Goal: Book appointment/travel/reservation

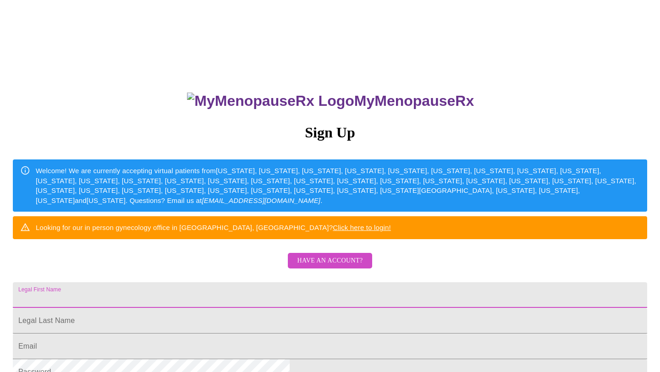
click at [390, 308] on input "Legal First Name" at bounding box center [330, 295] width 634 height 26
type input "[PERSON_NAME][EMAIL_ADDRESS][PERSON_NAME][DOMAIN_NAME]"
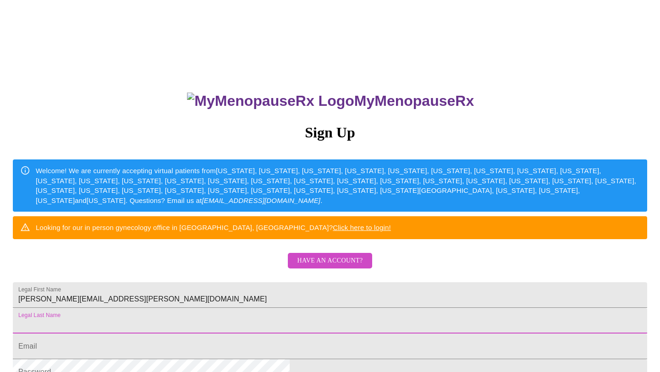
click at [326, 334] on input "Legal First Name" at bounding box center [330, 321] width 634 height 26
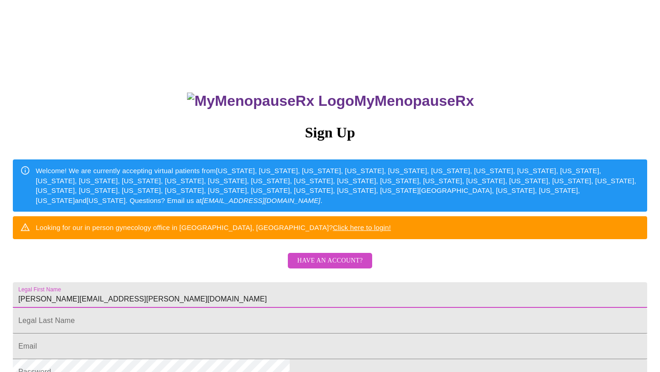
click at [433, 308] on input "[PERSON_NAME][EMAIL_ADDRESS][PERSON_NAME][DOMAIN_NAME]" at bounding box center [330, 295] width 634 height 26
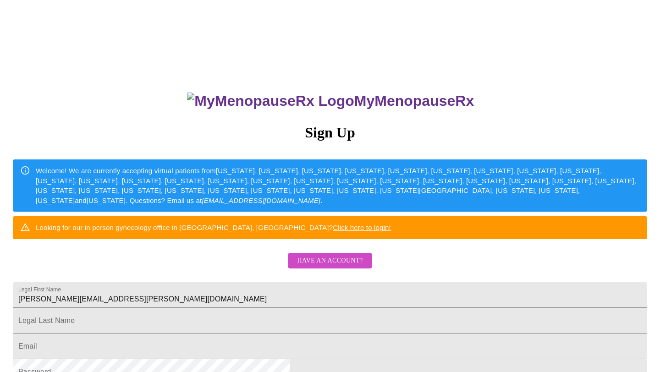
click at [582, 246] on div "MyMenopauseRx Sign Up Welcome! We are currently accepting virtual patients from…" at bounding box center [330, 227] width 652 height 446
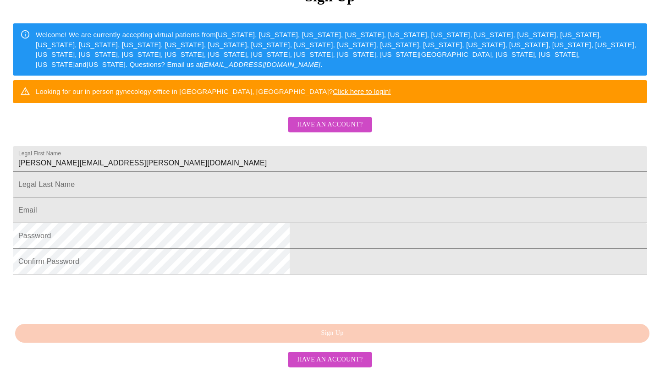
scroll to position [165, 0]
click at [361, 119] on span "Have an account?" at bounding box center [330, 124] width 66 height 11
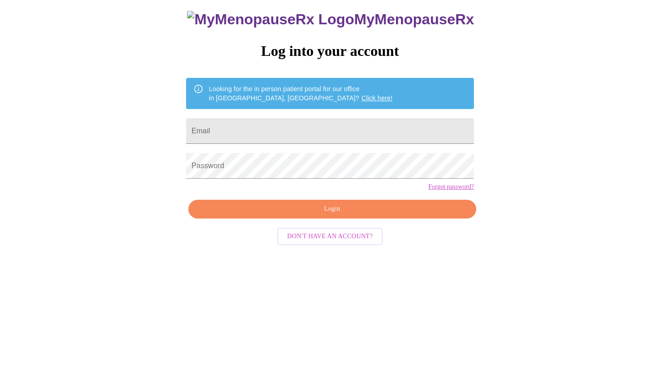
scroll to position [9, 0]
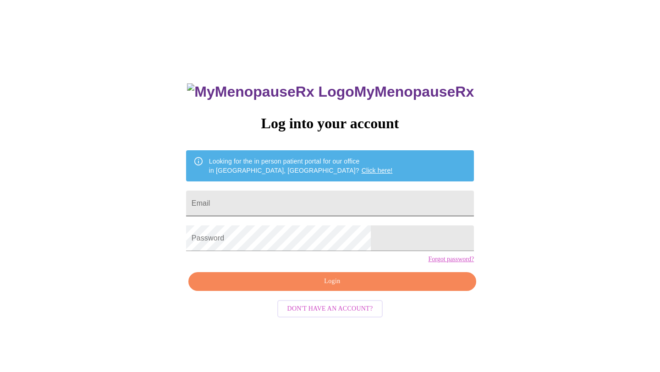
click at [293, 196] on input "Email" at bounding box center [330, 204] width 288 height 26
type input "[PERSON_NAME][EMAIL_ADDRESS][PERSON_NAME][DOMAIN_NAME]"
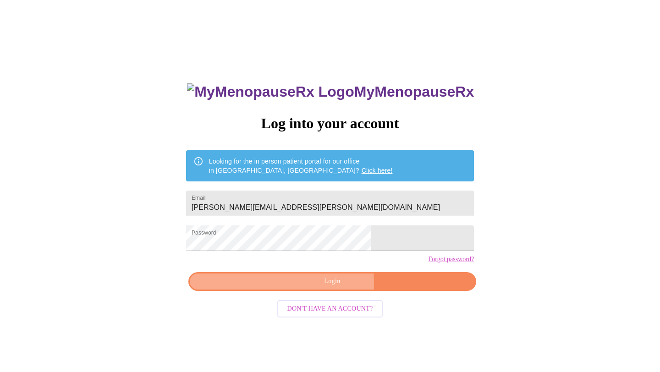
click at [258, 287] on span "Login" at bounding box center [332, 281] width 267 height 11
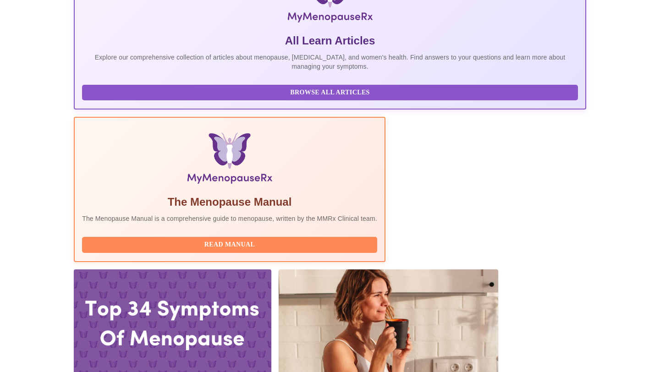
scroll to position [202, 0]
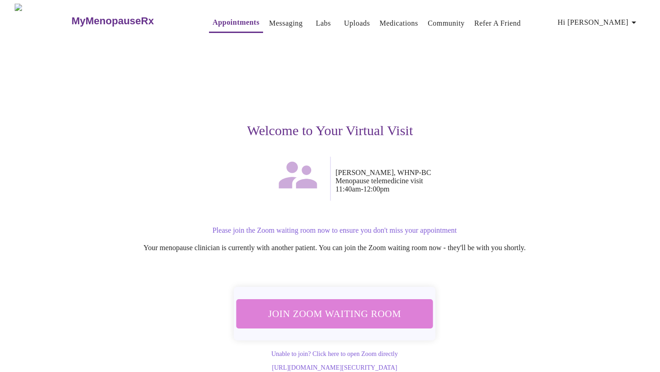
click at [402, 310] on span "Join Zoom Waiting Room" at bounding box center [334, 313] width 173 height 17
